Goal: Information Seeking & Learning: Learn about a topic

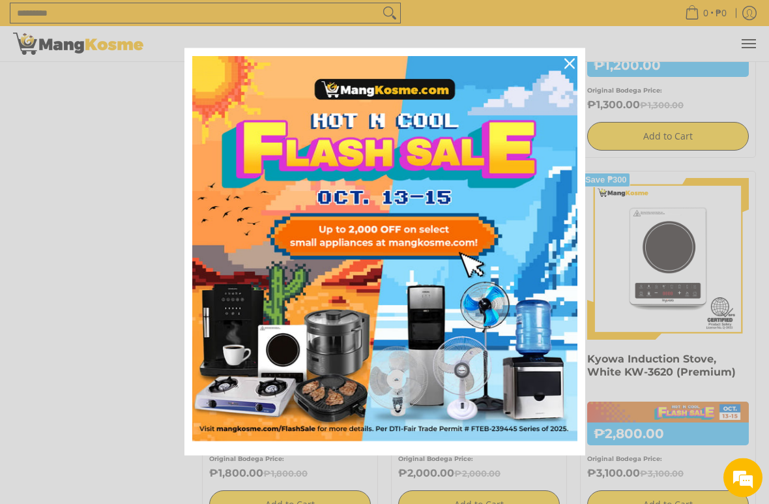
click at [570, 63] on icon "close icon" at bounding box center [569, 64] width 10 height 10
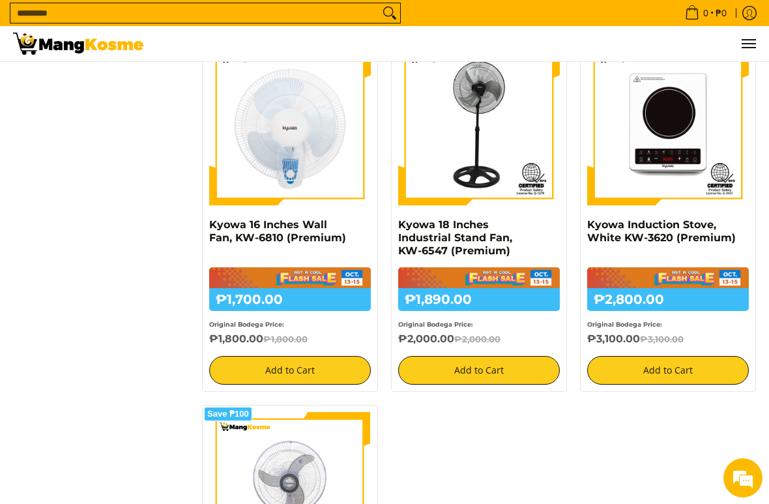
scroll to position [1004, 0]
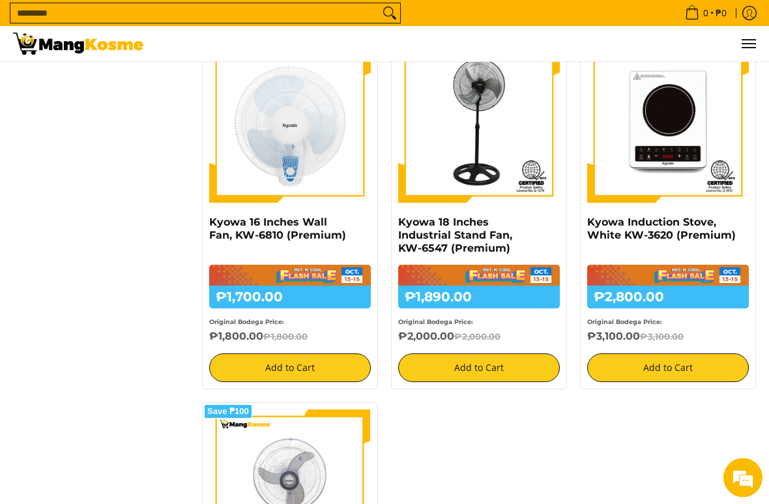
click at [287, 272] on div "₱1,700.00 ₱1,800.00 Original Bodega Price: ₱1,800.00 ₱1,800.00" at bounding box center [290, 304] width 162 height 79
click at [300, 176] on img at bounding box center [290, 123] width 162 height 162
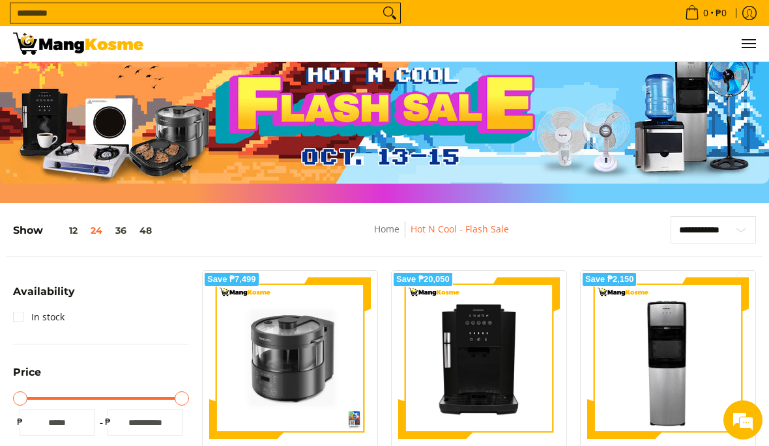
scroll to position [0, 0]
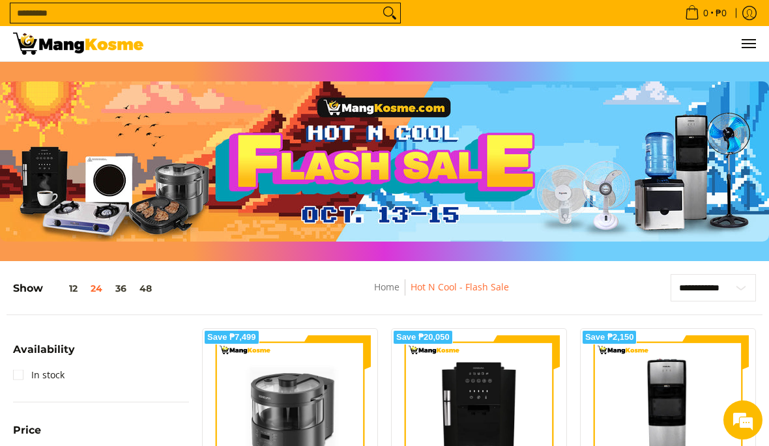
click at [68, 46] on img at bounding box center [78, 44] width 130 height 22
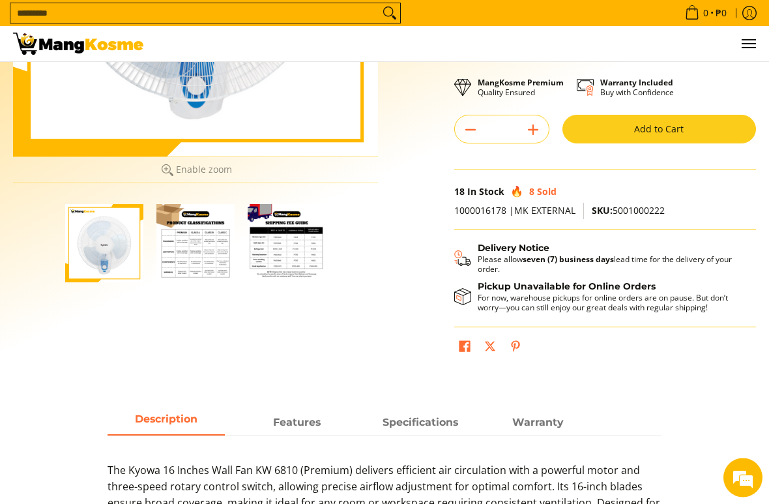
scroll to position [297, 0]
click at [203, 251] on img "Kyowa 16 Inches Wall Fan, KW-6810 (Premium)-2" at bounding box center [195, 243] width 78 height 78
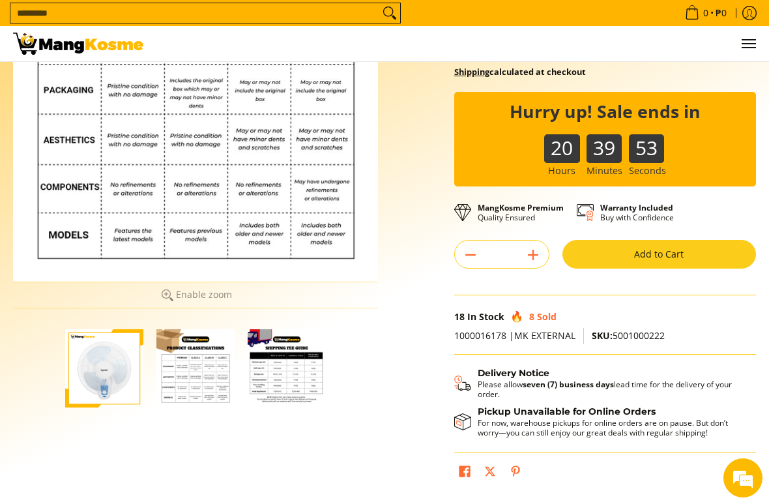
scroll to position [180, 0]
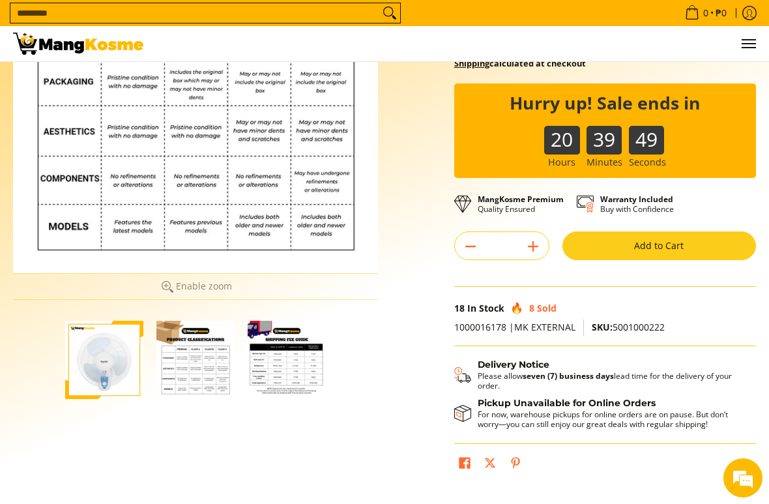
click at [293, 371] on img "Kyowa 16 Inches Wall Fan, KW-6810 (Premium)-3" at bounding box center [287, 360] width 78 height 78
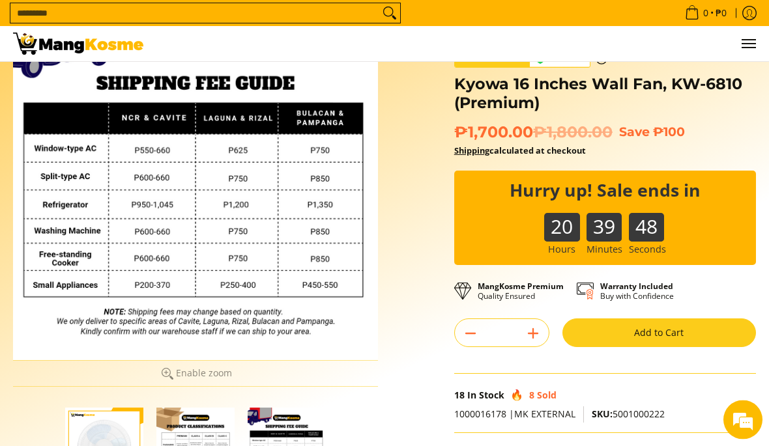
scroll to position [89, 0]
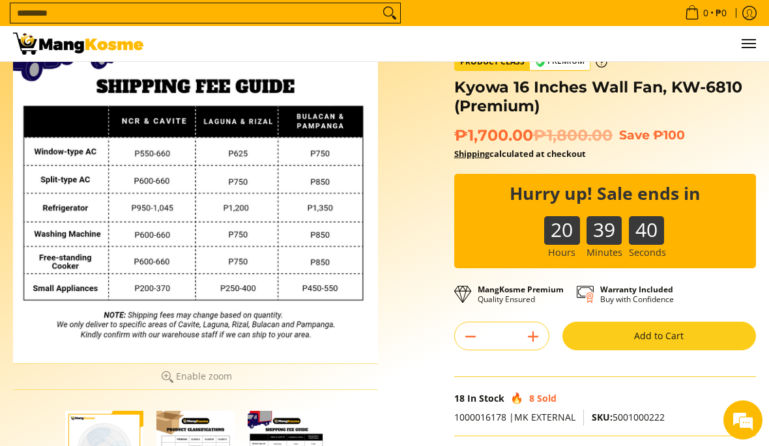
click at [405, 413] on div "Skip to Main Content Enable zoom Disable zoom Enable zoom Disable zoom Enable z…" at bounding box center [385, 292] width 756 height 586
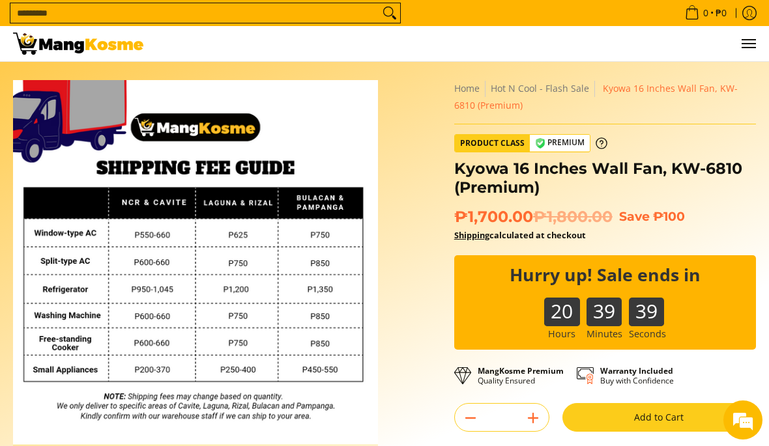
scroll to position [0, 0]
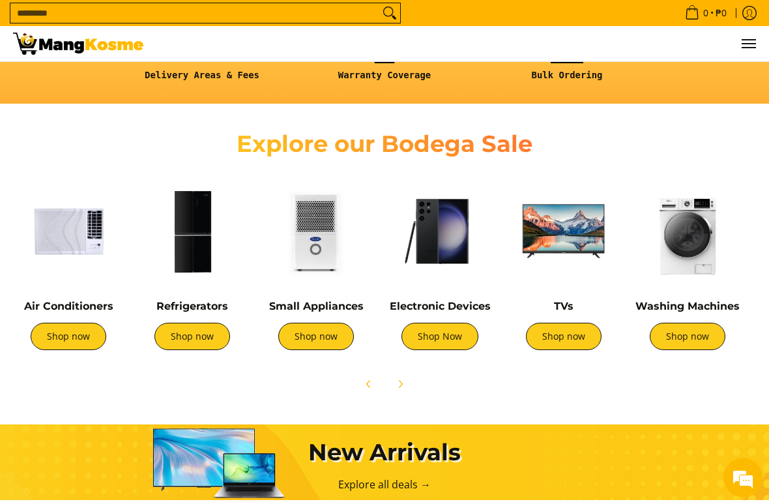
scroll to position [377, 0]
click at [209, 338] on link "Shop now" at bounding box center [192, 336] width 76 height 27
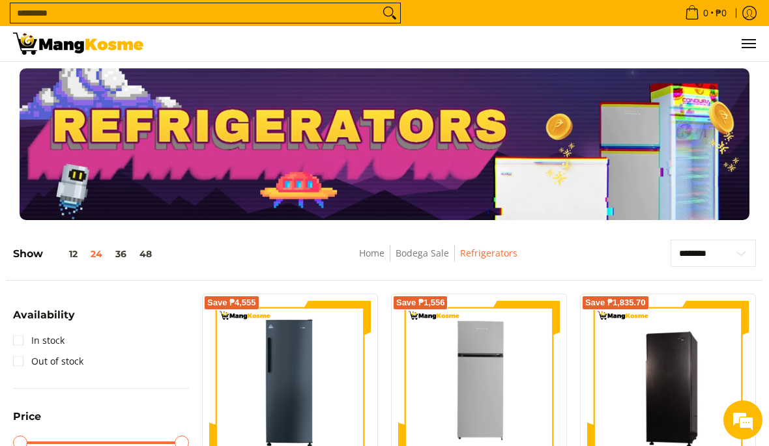
click at [87, 49] on img at bounding box center [78, 44] width 130 height 22
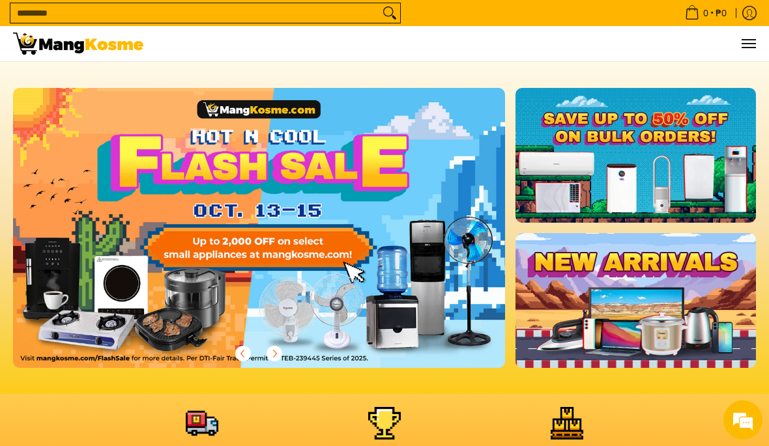
click at [745, 51] on button "Menu" at bounding box center [748, 43] width 16 height 35
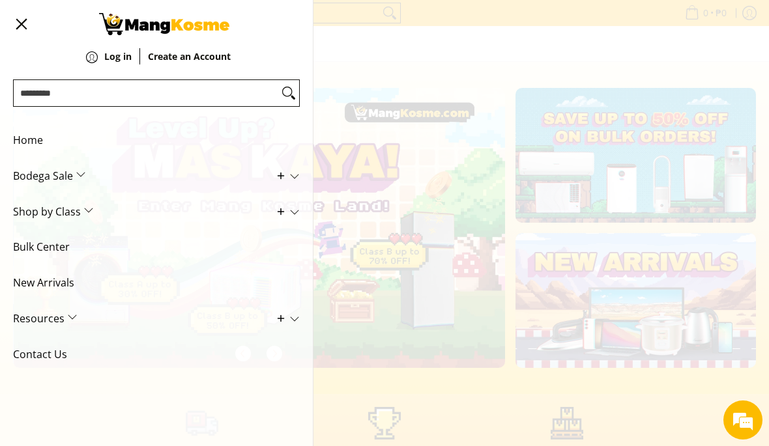
scroll to position [0, 492]
click at [83, 210] on span "Shop by Class" at bounding box center [146, 212] width 267 height 36
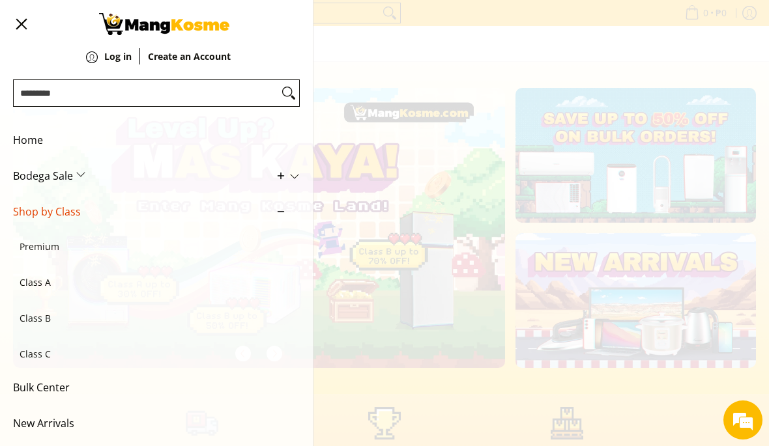
click at [42, 244] on span "Premium" at bounding box center [150, 247] width 261 height 36
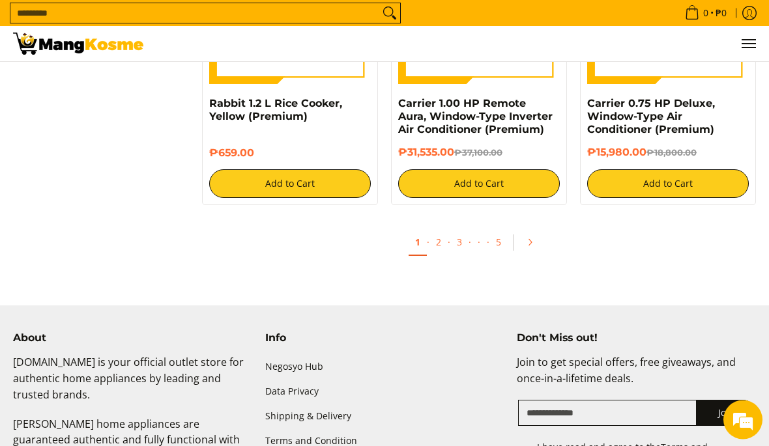
scroll to position [2719, 0]
click at [532, 238] on icon "Pagination" at bounding box center [529, 242] width 9 height 9
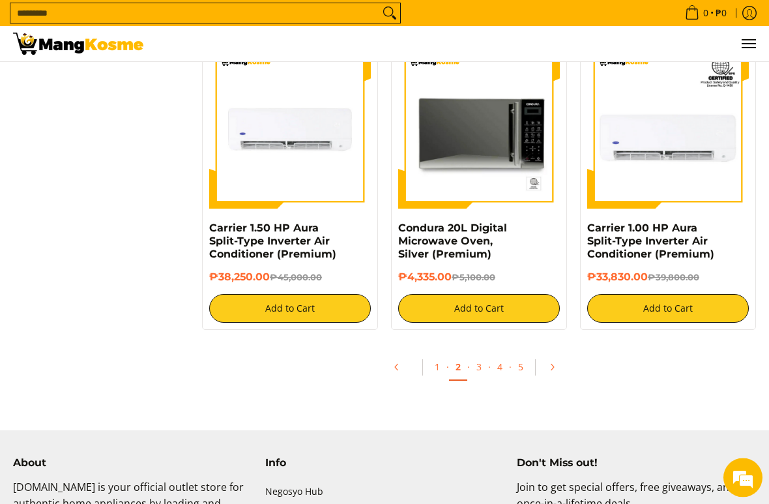
scroll to position [2479, 0]
click at [550, 364] on icon "Pagination" at bounding box center [551, 366] width 9 height 9
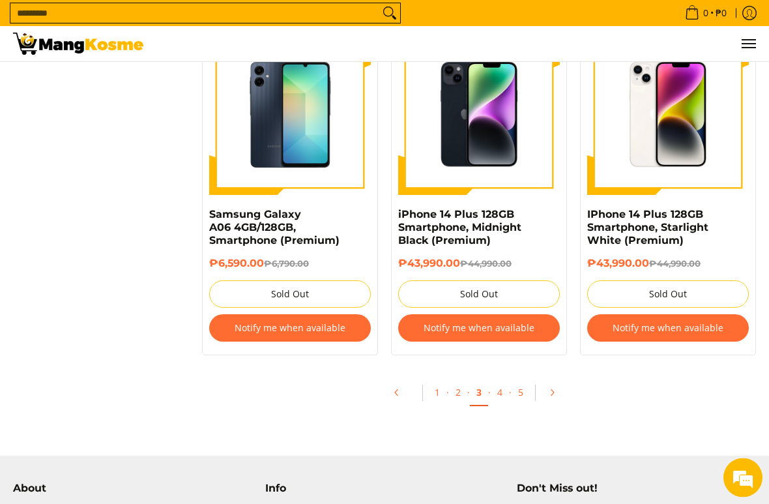
scroll to position [2649, 0]
click at [551, 388] on icon "Pagination" at bounding box center [551, 392] width 9 height 9
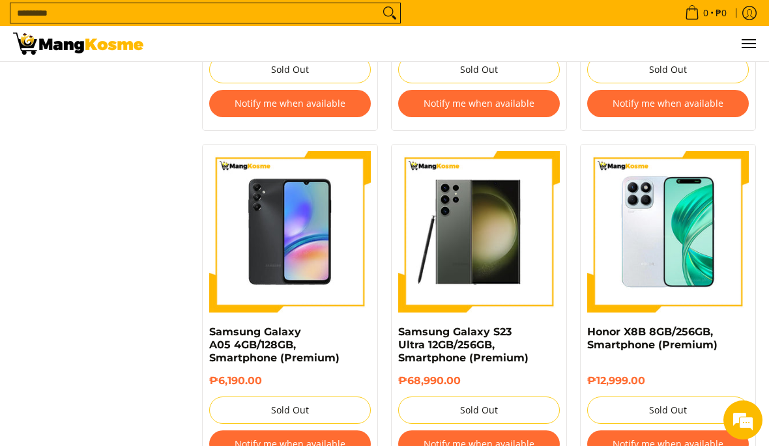
scroll to position [1896, 0]
